Goal: Check status: Check status

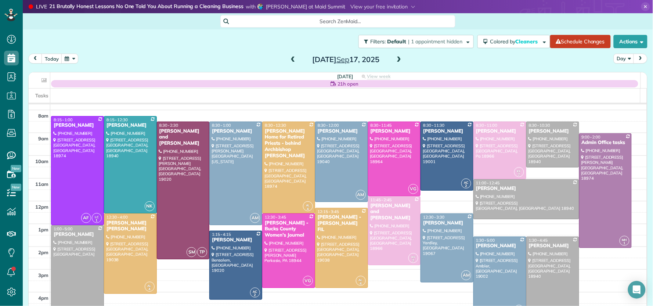
scroll to position [3, 3]
click at [53, 60] on button "today" at bounding box center [52, 59] width 21 height 10
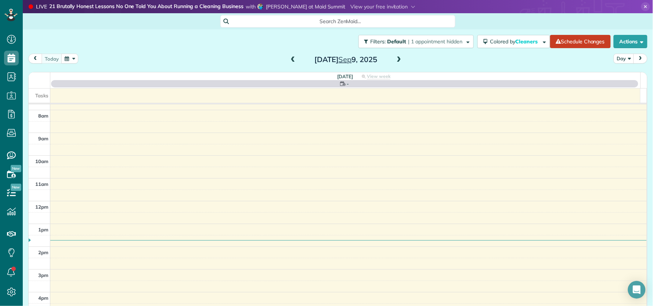
scroll to position [0, 0]
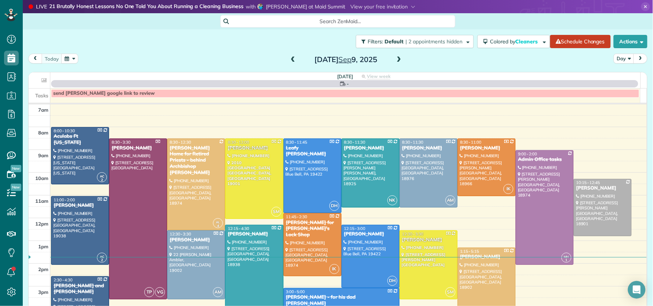
click at [291, 60] on span at bounding box center [293, 60] width 8 height 7
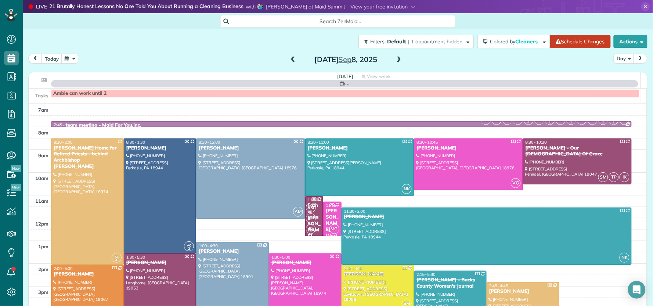
click at [291, 59] on span at bounding box center [293, 60] width 8 height 7
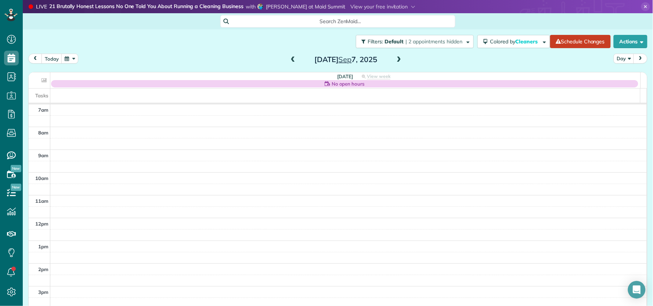
click at [395, 58] on span at bounding box center [399, 60] width 8 height 7
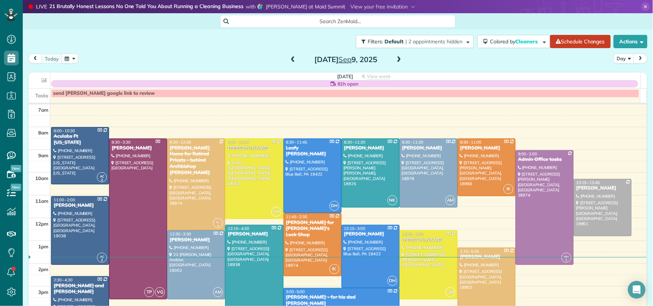
click at [395, 58] on span at bounding box center [399, 60] width 8 height 7
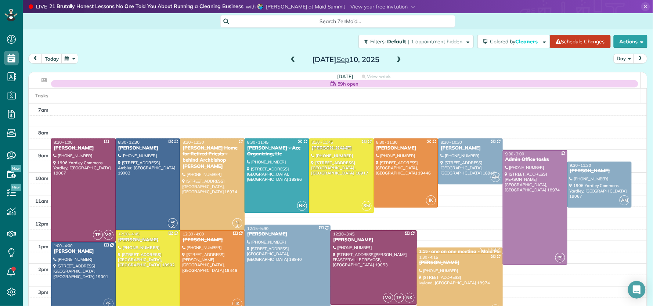
click at [395, 57] on span at bounding box center [399, 60] width 8 height 7
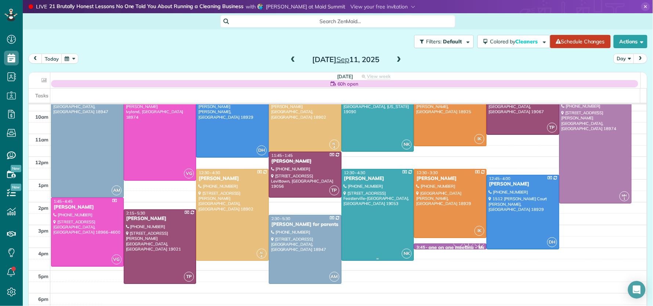
scroll to position [62, 0]
click at [464, 244] on small "1" at bounding box center [468, 244] width 9 height 7
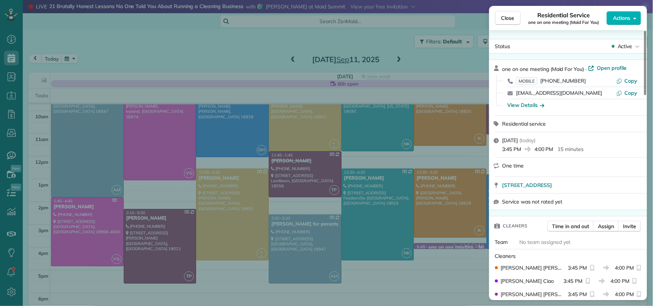
drag, startPoint x: 511, startPoint y: 24, endPoint x: 419, endPoint y: 70, distance: 102.5
click at [511, 24] on button "Close" at bounding box center [508, 18] width 26 height 14
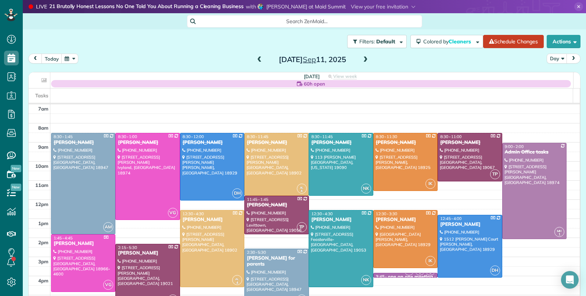
click at [257, 60] on span at bounding box center [259, 60] width 8 height 7
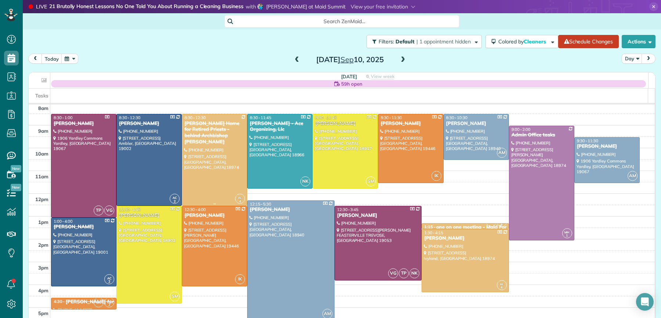
scroll to position [26, 0]
